Goal: Information Seeking & Learning: Learn about a topic

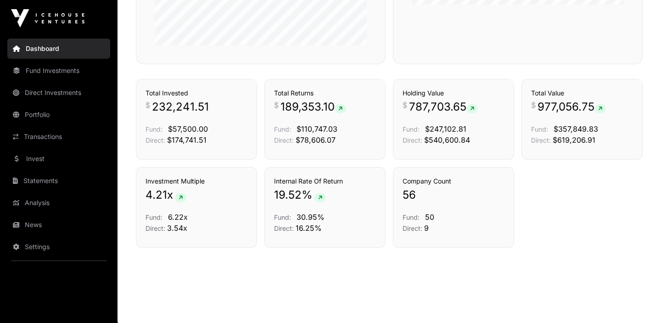
scroll to position [627, 0]
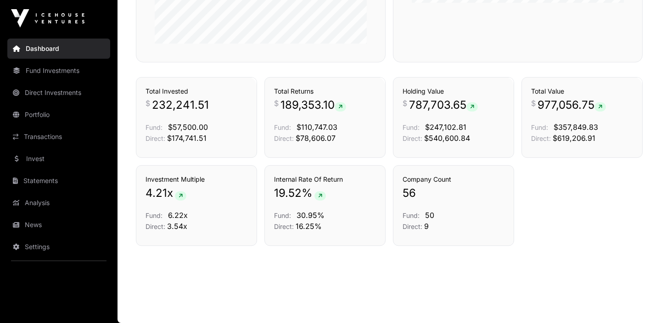
click at [56, 91] on link "Direct Investments" at bounding box center [58, 93] width 103 height 20
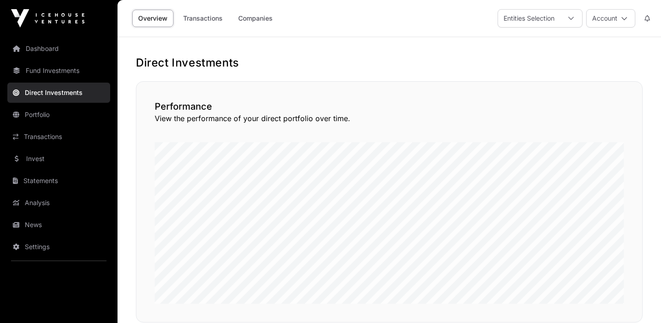
click at [48, 129] on link "Transactions" at bounding box center [58, 137] width 103 height 20
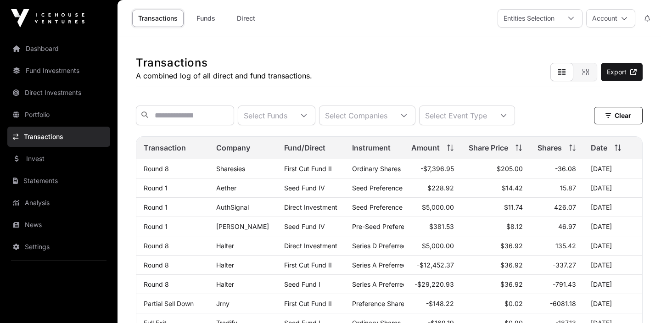
click at [39, 117] on link "Portfolio" at bounding box center [58, 115] width 103 height 20
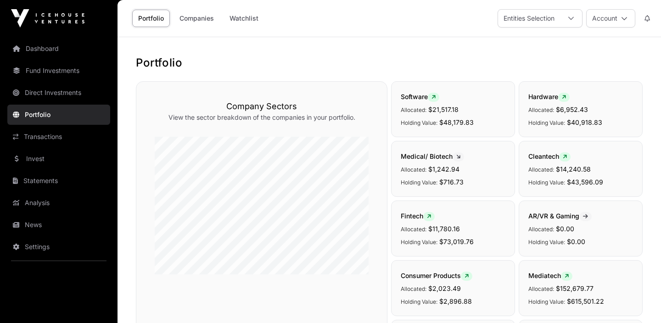
click at [41, 134] on link "Transactions" at bounding box center [58, 137] width 103 height 20
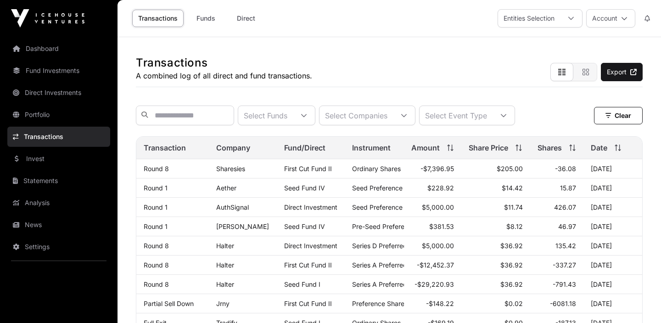
click at [37, 109] on link "Portfolio" at bounding box center [58, 115] width 103 height 20
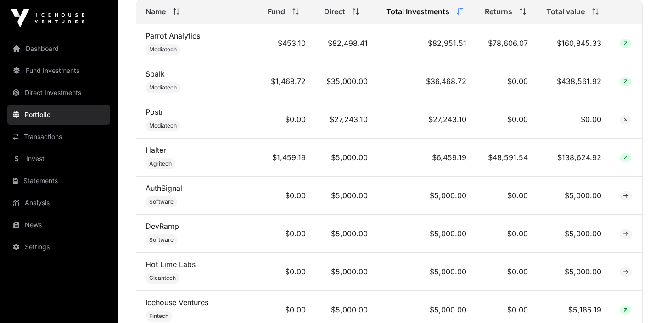
scroll to position [432, 0]
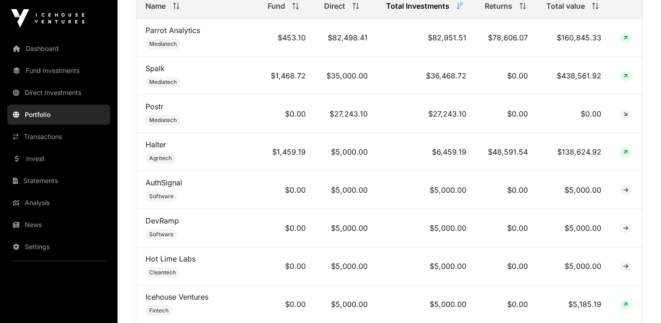
click at [196, 80] on td "Spalk Mediatech" at bounding box center [197, 76] width 122 height 38
click at [156, 71] on link "Spalk" at bounding box center [155, 68] width 19 height 9
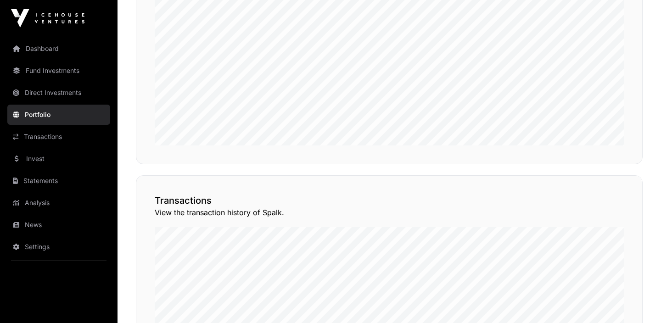
scroll to position [140, 0]
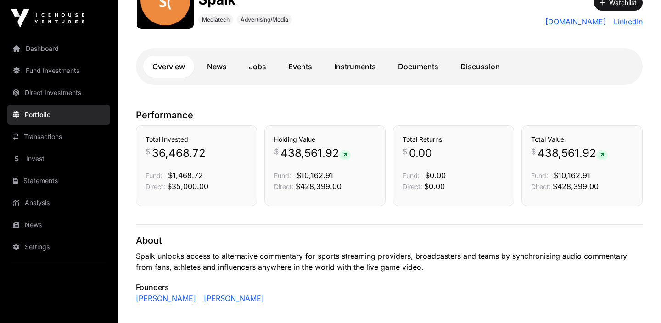
click at [341, 69] on link "Instruments" at bounding box center [355, 67] width 60 height 22
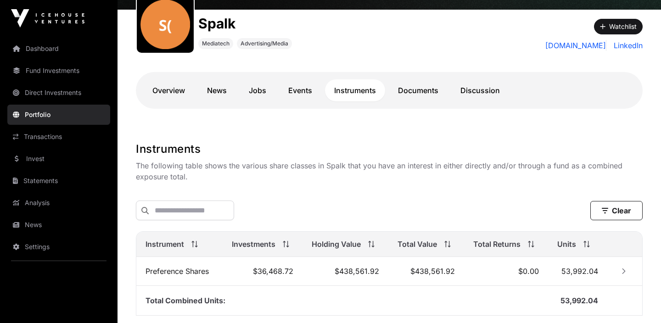
scroll to position [90, 0]
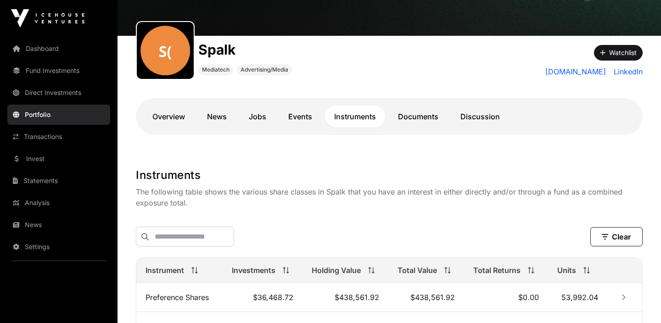
click at [419, 128] on div "Overview News Jobs Events Instruments Documents Discussion" at bounding box center [389, 116] width 507 height 37
click at [419, 117] on link "Documents" at bounding box center [418, 117] width 59 height 22
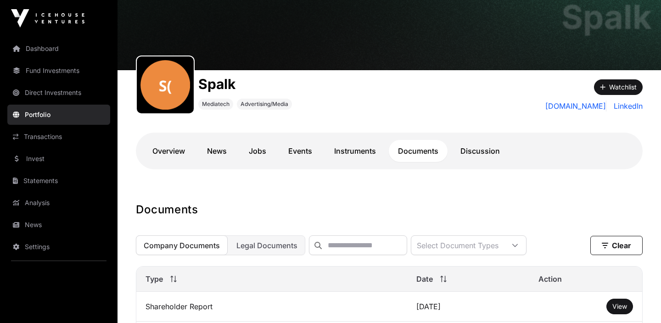
scroll to position [45, 0]
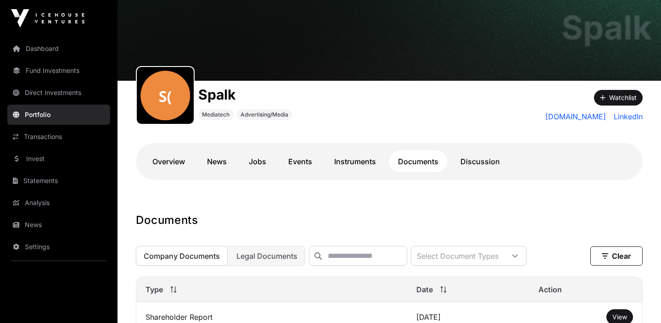
click at [223, 161] on link "News" at bounding box center [217, 162] width 38 height 22
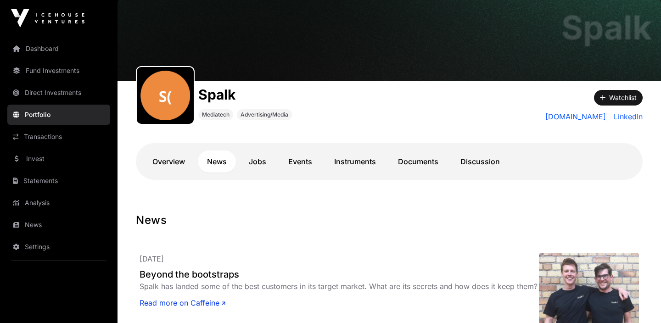
click at [407, 165] on link "Documents" at bounding box center [418, 162] width 59 height 22
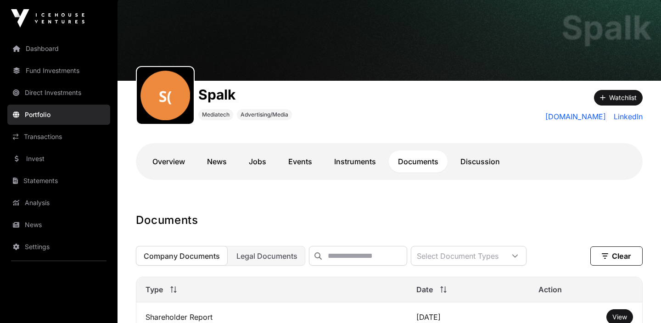
click at [177, 165] on link "Overview" at bounding box center [168, 162] width 51 height 22
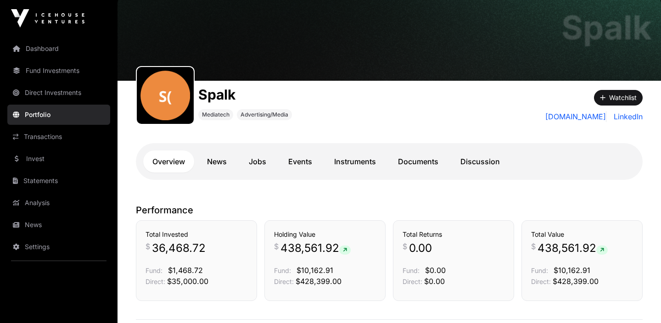
click at [172, 162] on link "Overview" at bounding box center [168, 162] width 51 height 22
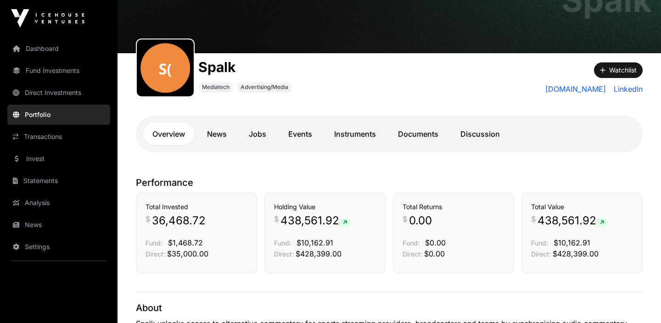
scroll to position [69, 0]
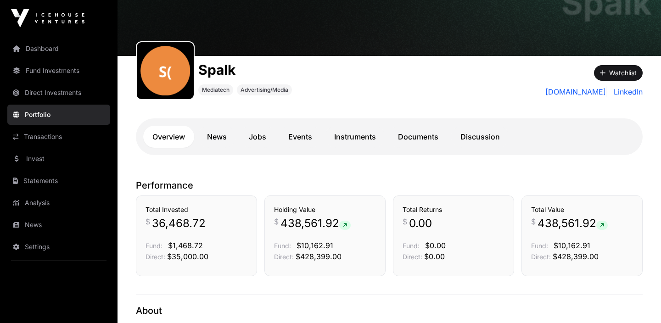
click at [35, 43] on link "Dashboard" at bounding box center [58, 49] width 103 height 20
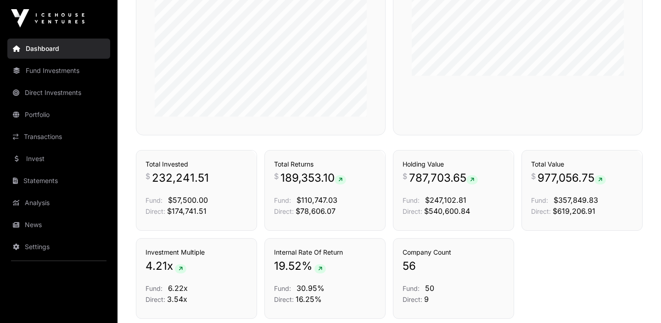
scroll to position [581, 0]
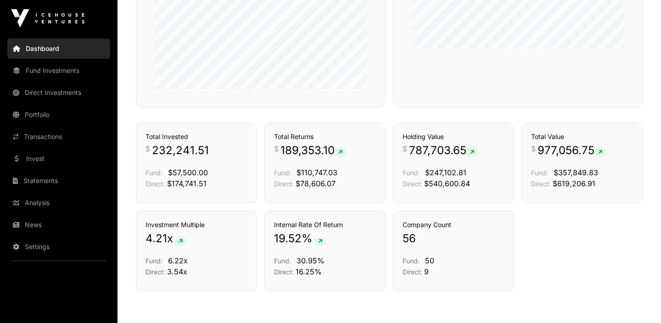
click at [36, 119] on link "Portfolio" at bounding box center [58, 115] width 103 height 20
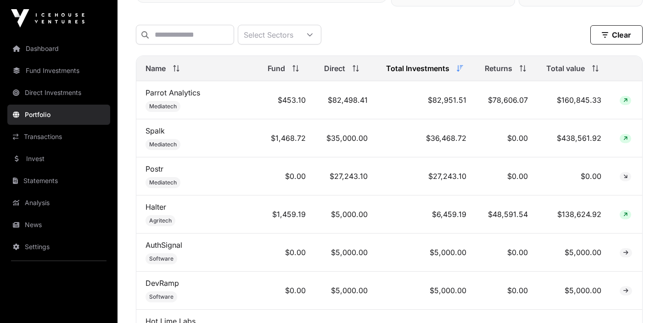
scroll to position [386, 0]
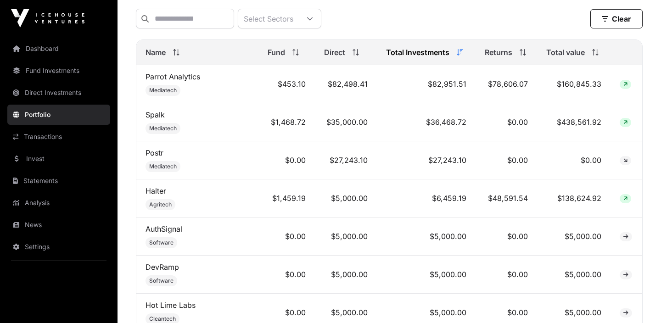
click at [159, 187] on link "Halter" at bounding box center [156, 190] width 21 height 9
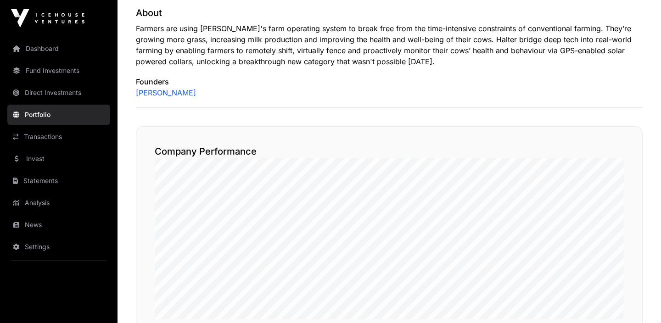
scroll to position [484, 0]
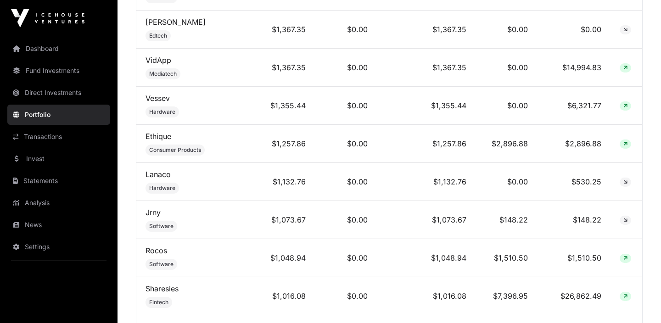
scroll to position [1089, 0]
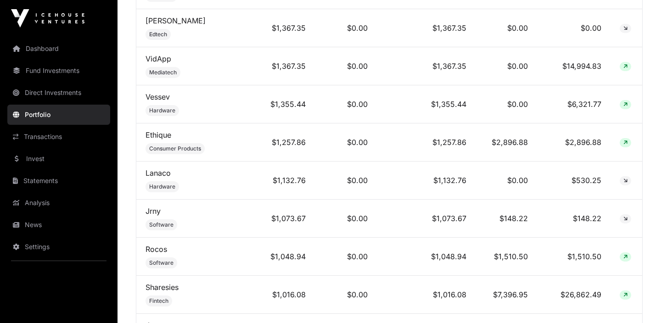
click at [165, 283] on link "Sharesies" at bounding box center [162, 287] width 33 height 9
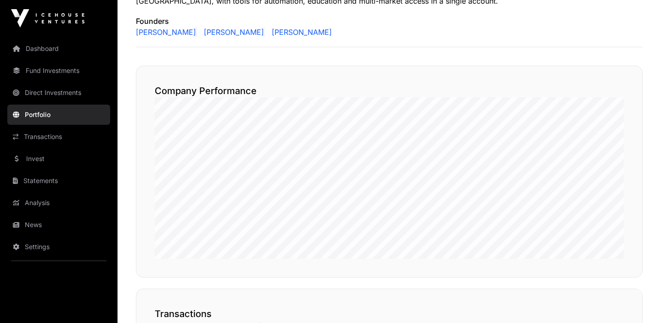
scroll to position [501, 0]
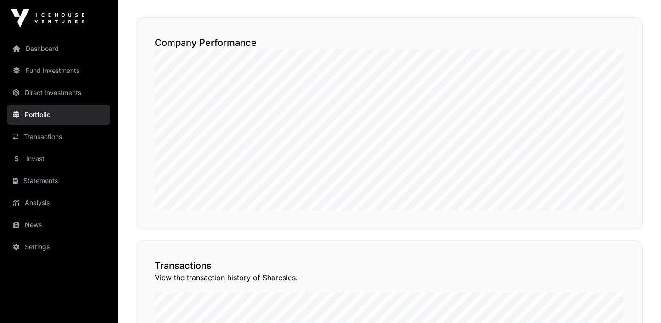
click at [53, 50] on link "Dashboard" at bounding box center [58, 49] width 103 height 20
